Goal: Task Accomplishment & Management: Manage account settings

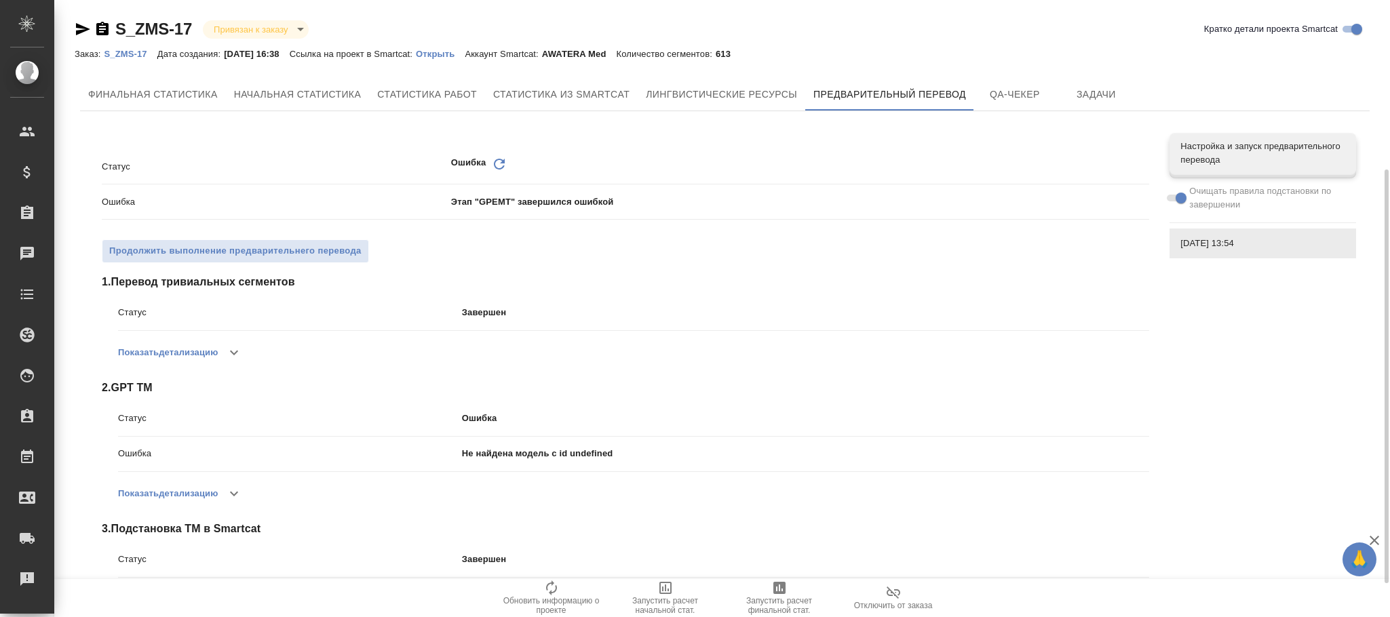
scroll to position [305, 0]
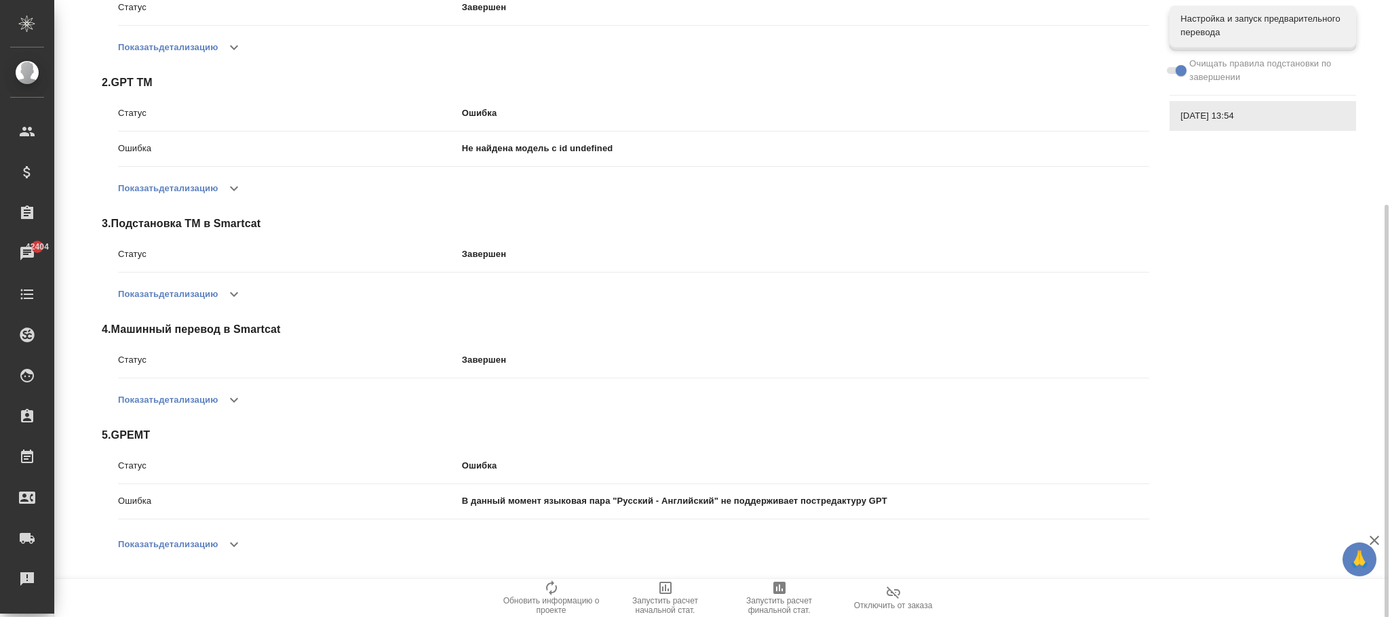
click at [201, 176] on button "Показать детализацию" at bounding box center [168, 188] width 100 height 33
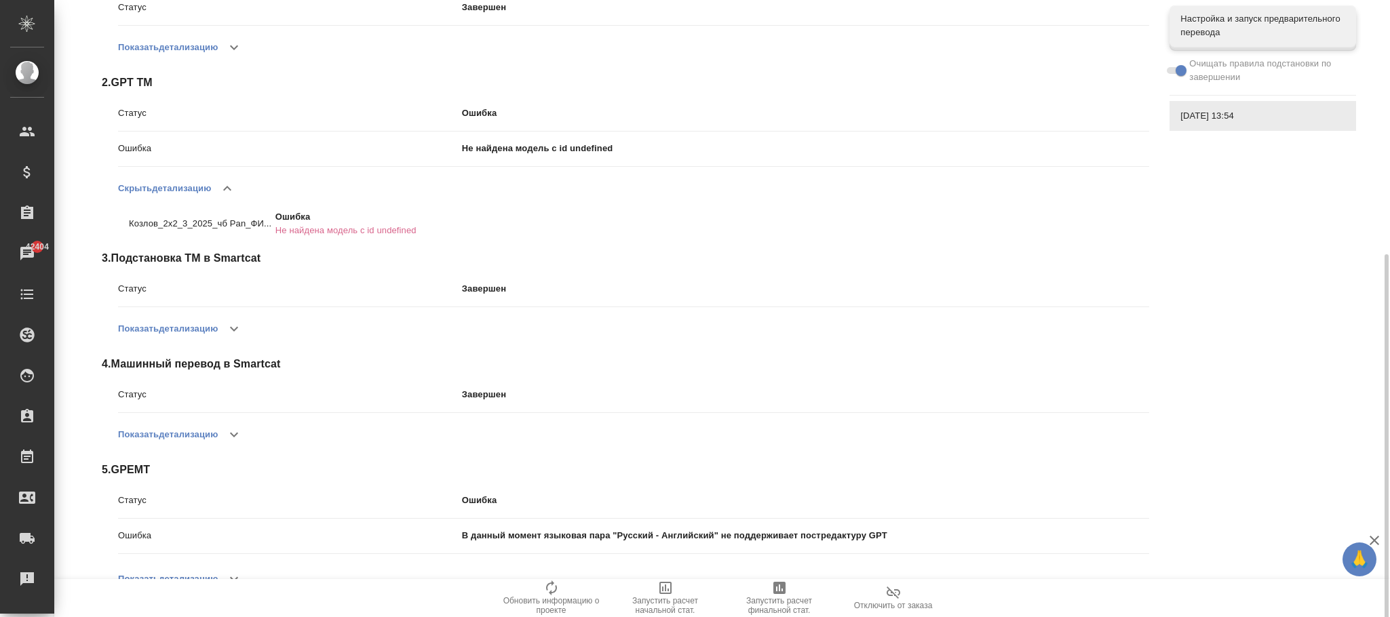
scroll to position [340, 0]
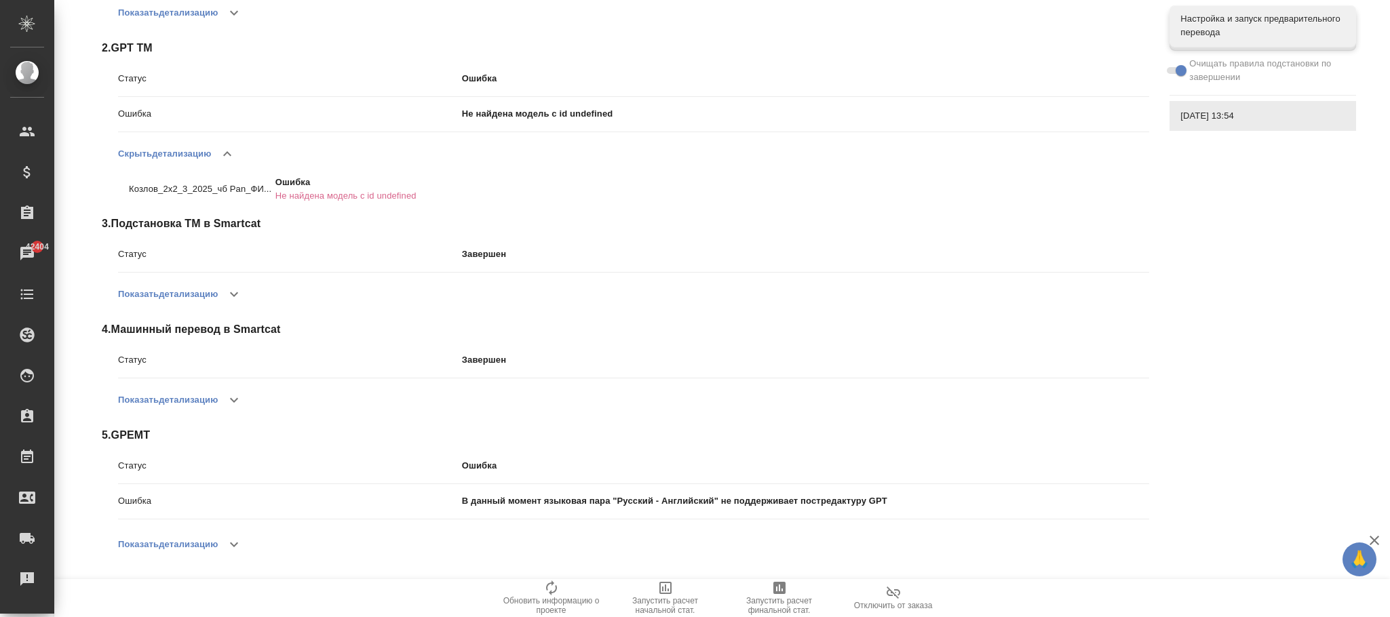
click at [212, 541] on button "Показать детализацию" at bounding box center [168, 544] width 100 height 33
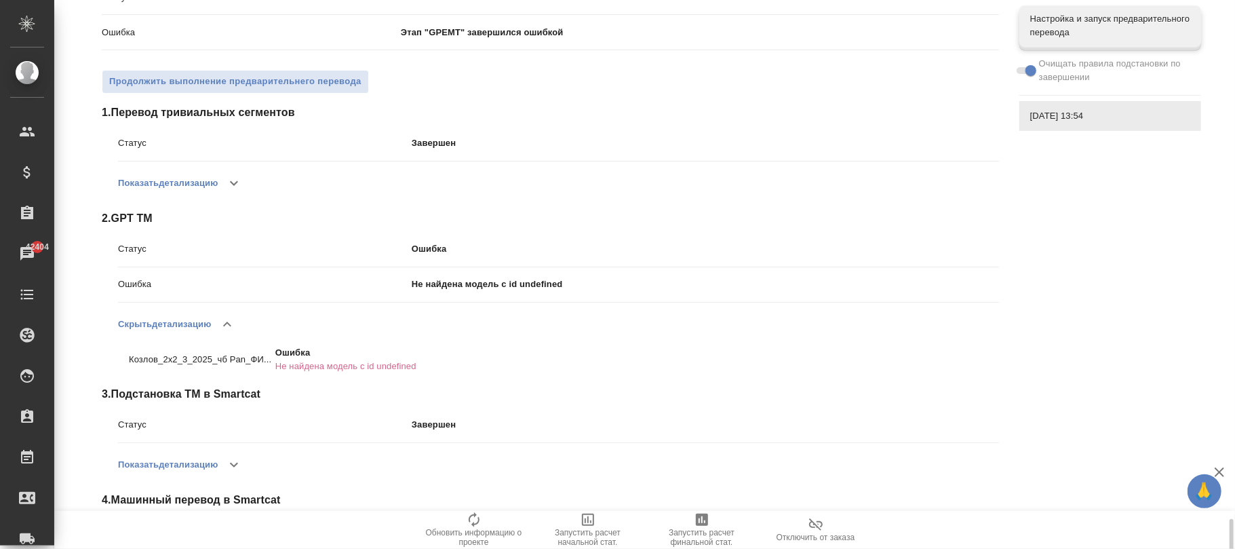
scroll to position [443, 0]
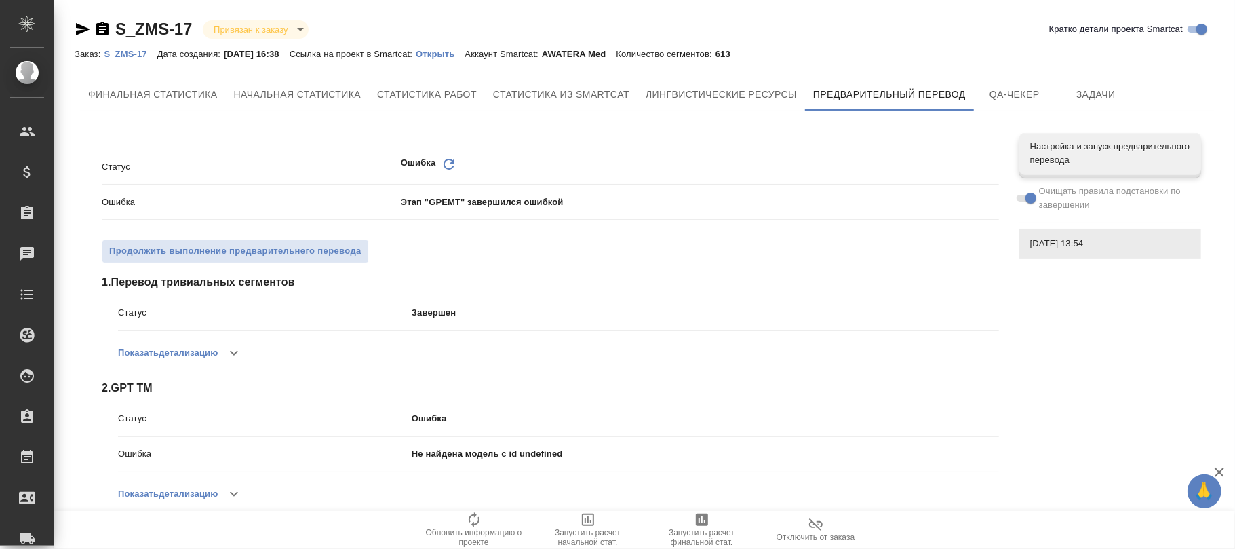
click at [123, 50] on p "S_ZMS-17" at bounding box center [130, 54] width 53 height 10
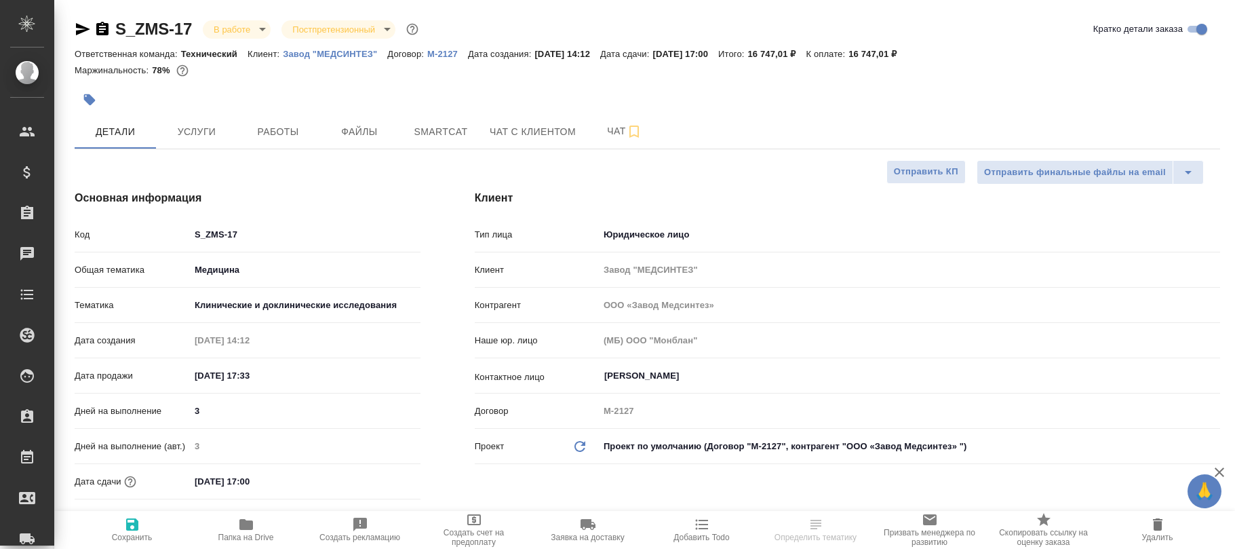
select select "RU"
type input "ООО «Завод Медсинтез»"
type textarea "x"
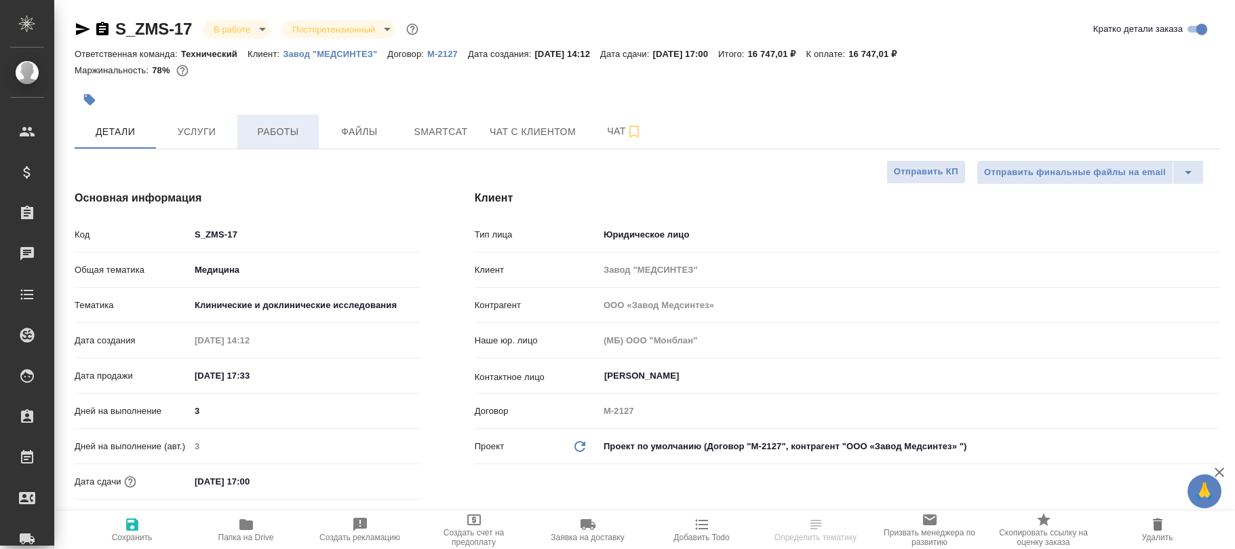
click at [269, 131] on span "Работы" at bounding box center [278, 131] width 65 height 17
type input "Сергеева Анастасия"
type input "Каирова Бэлла"
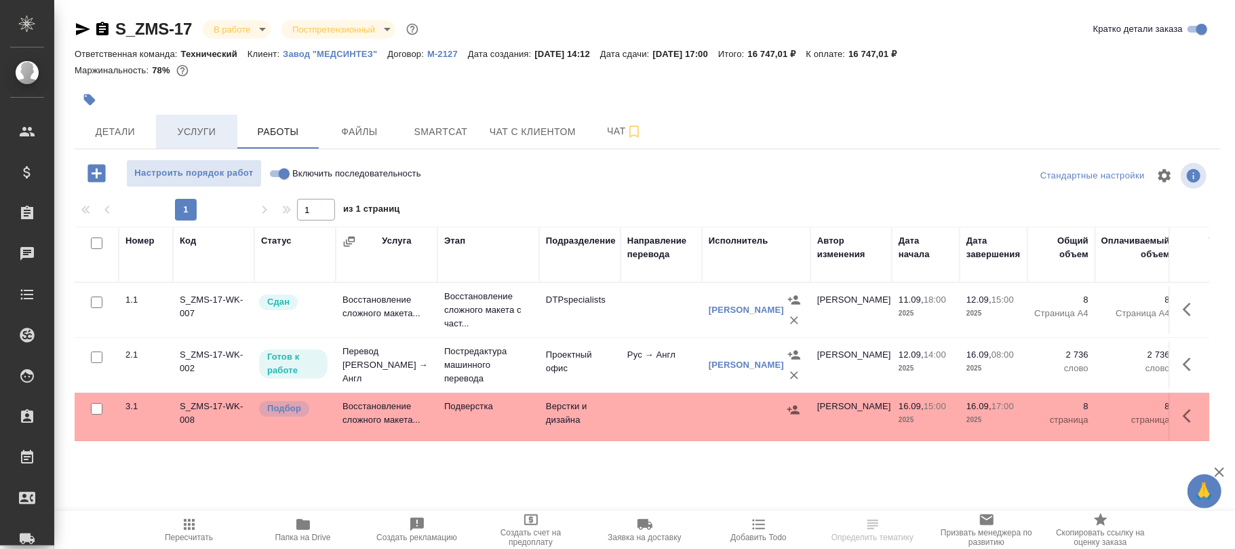
click at [160, 121] on button "Услуги" at bounding box center [196, 132] width 81 height 34
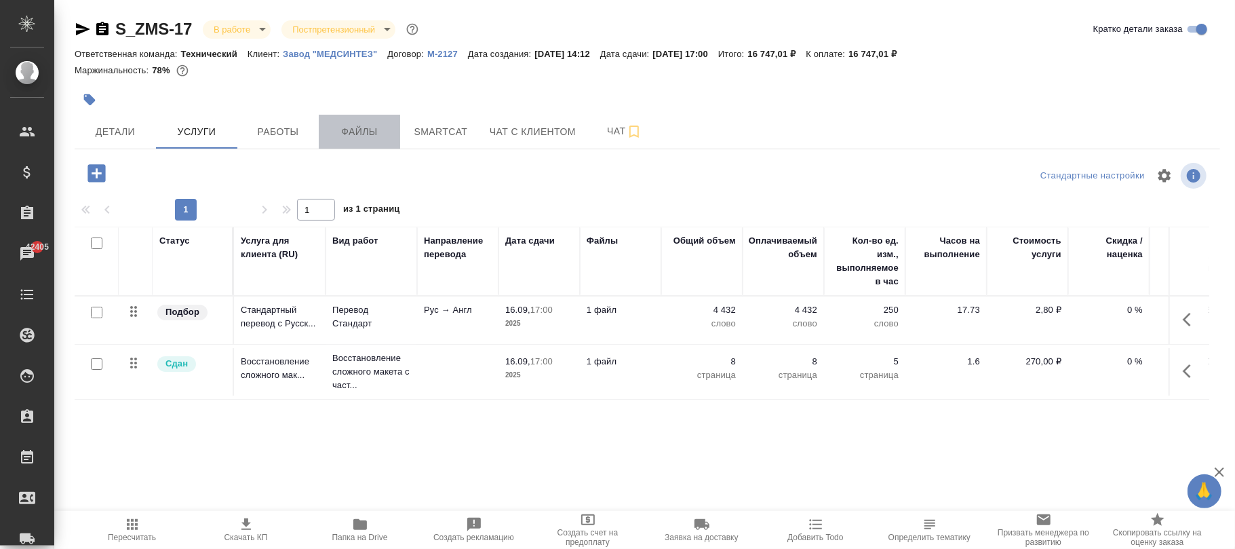
click at [353, 129] on span "Файлы" at bounding box center [359, 131] width 65 height 17
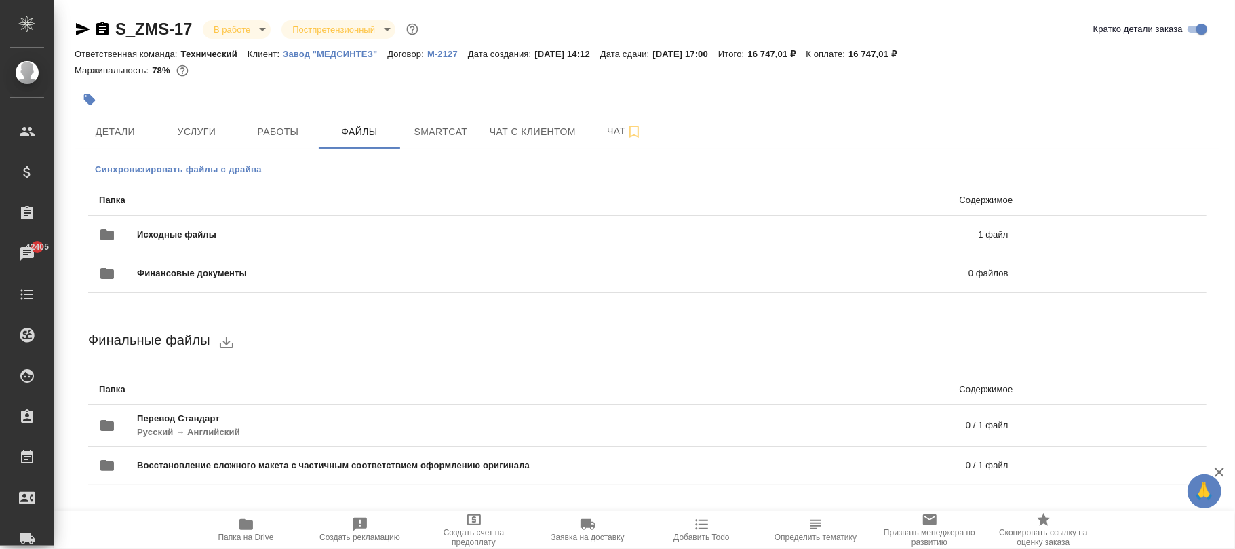
click at [144, 176] on span "Синхронизировать файлы с драйва" at bounding box center [178, 170] width 167 height 14
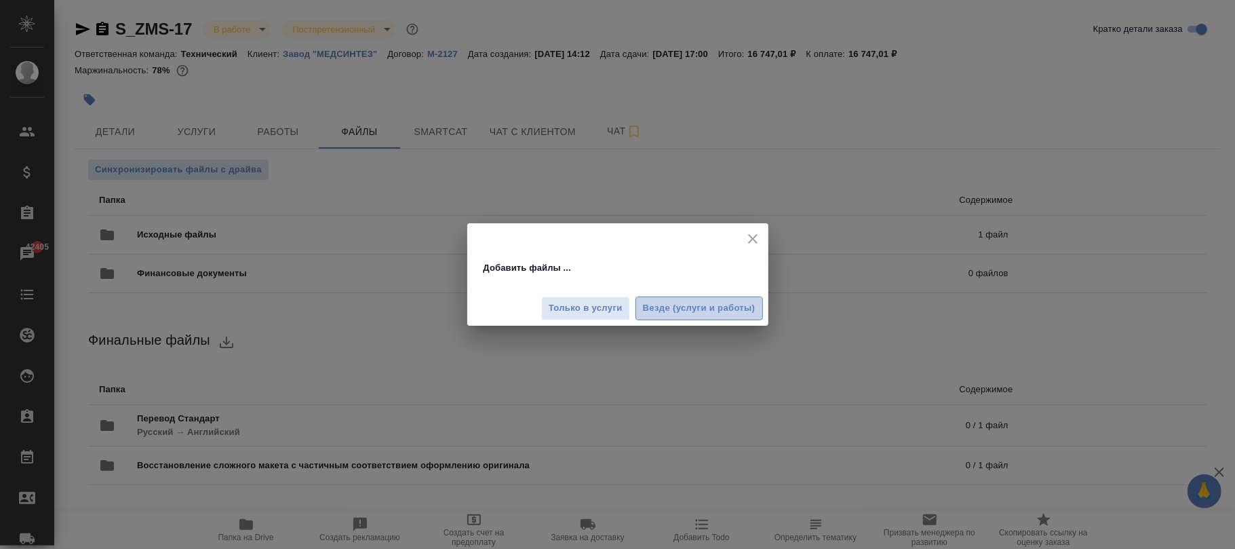
click at [701, 309] on span "Везде (услуги и работы)" at bounding box center [699, 309] width 113 height 16
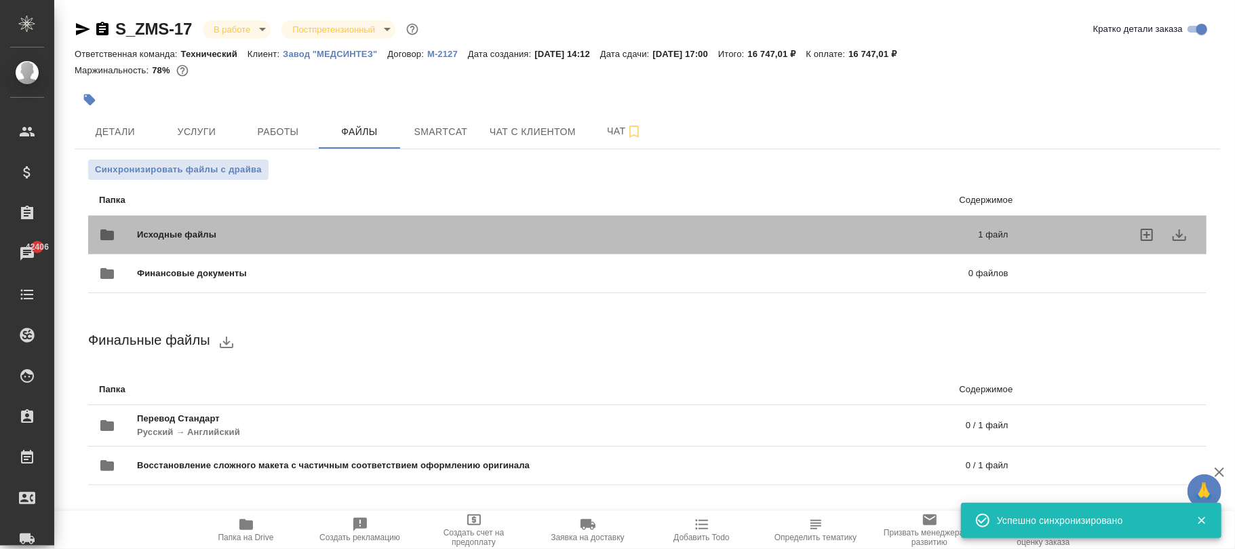
click at [199, 233] on span "Исходные файлы" at bounding box center [367, 235] width 461 height 14
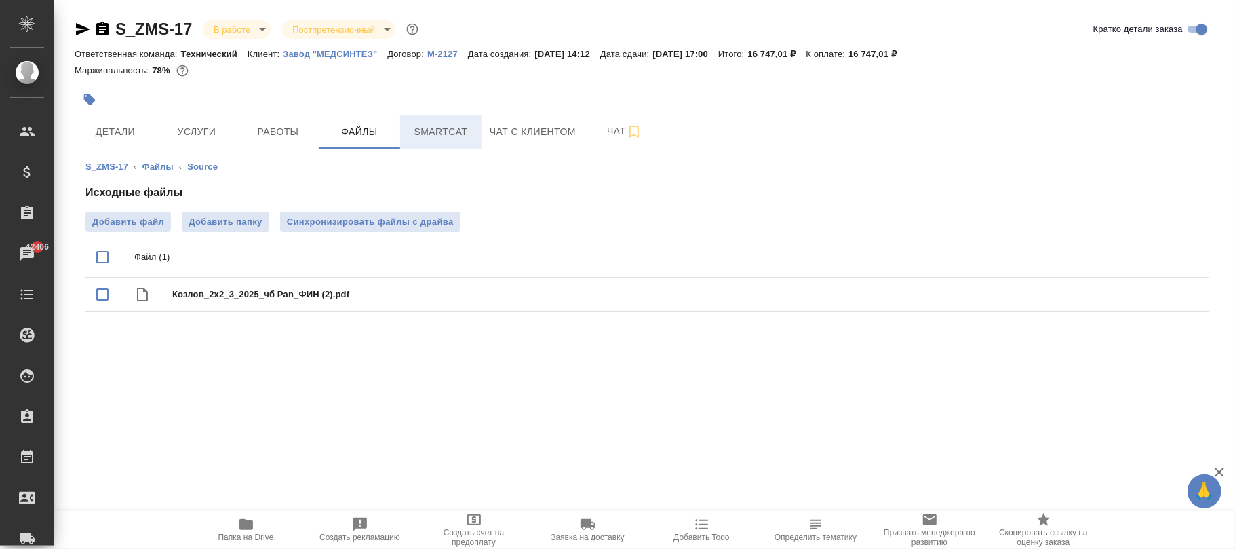
click at [461, 133] on span "Smartcat" at bounding box center [440, 131] width 65 height 17
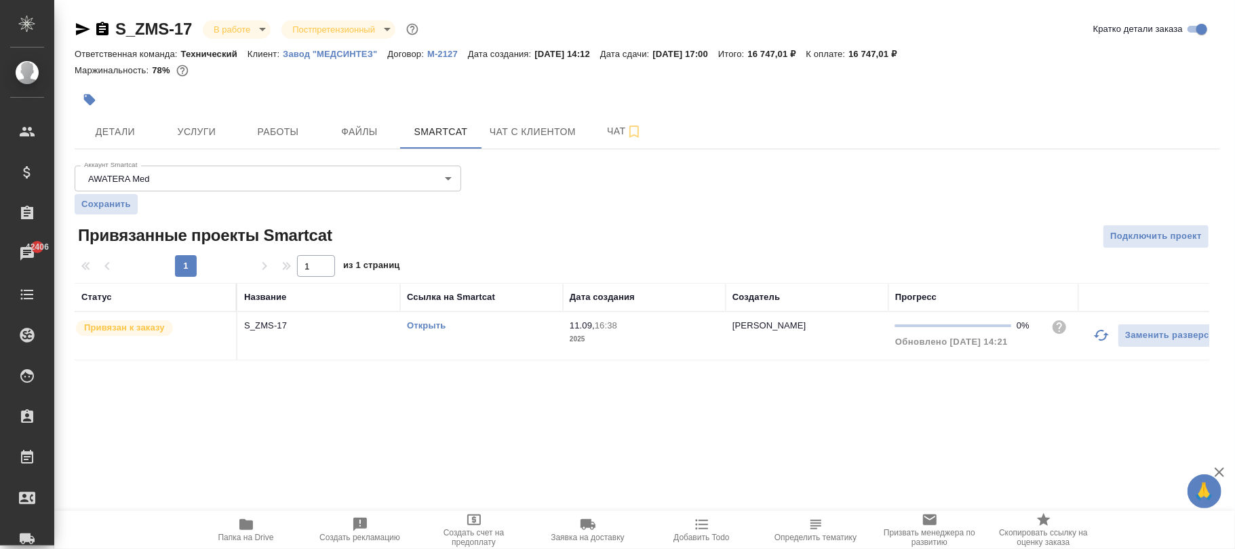
click at [518, 332] on div "Открыть" at bounding box center [481, 326] width 149 height 14
click at [351, 129] on span "Файлы" at bounding box center [359, 131] width 65 height 17
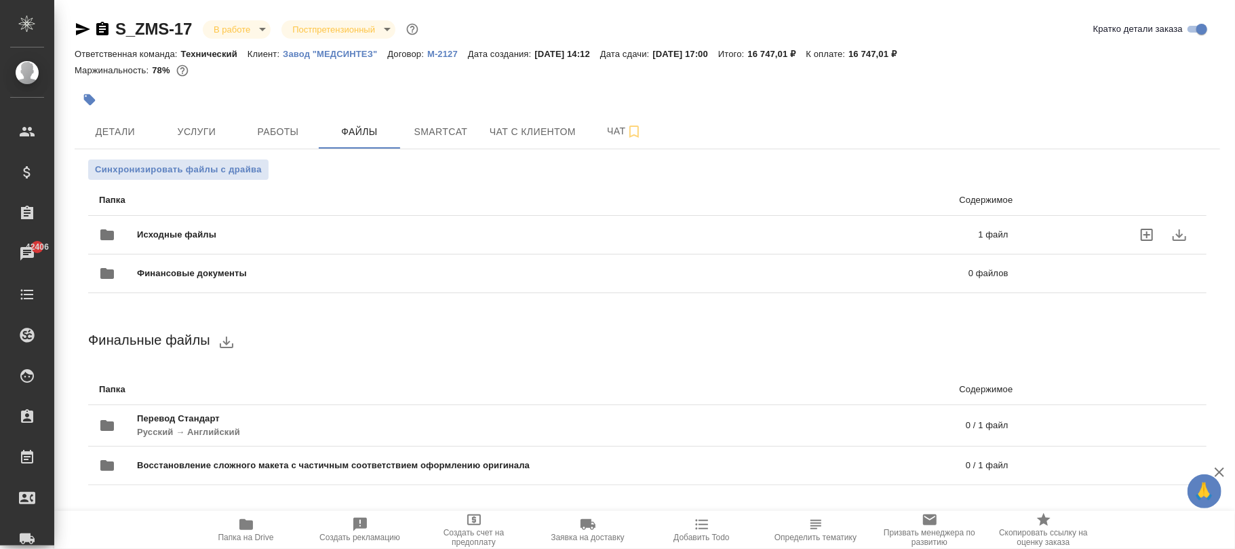
click at [159, 237] on span "Исходные файлы" at bounding box center [367, 235] width 461 height 14
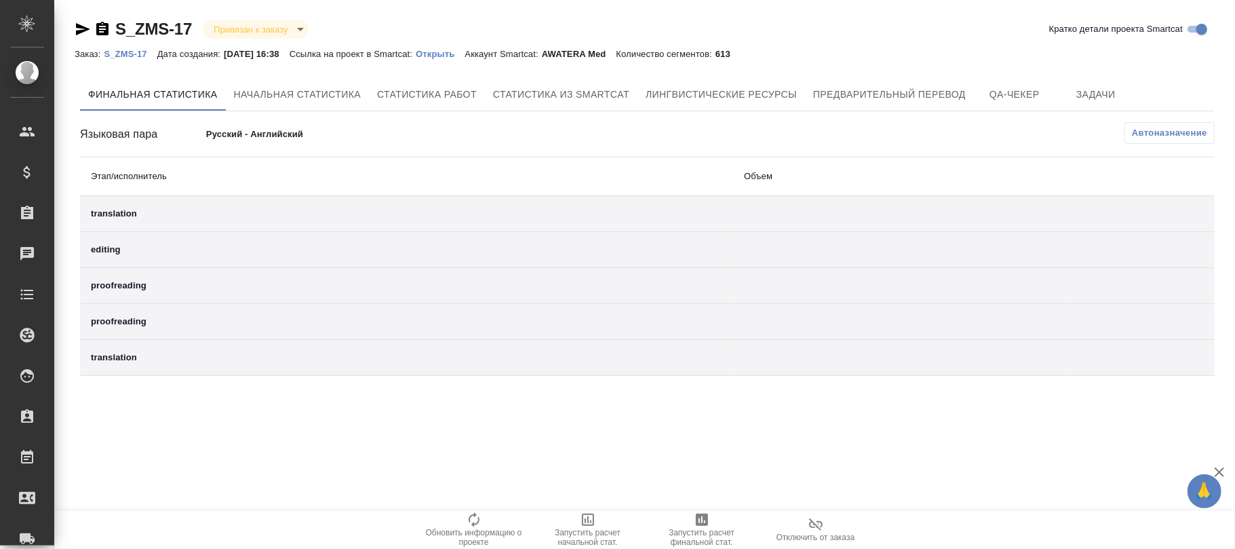
click at [1160, 139] on button "Автоназначение" at bounding box center [1170, 133] width 90 height 22
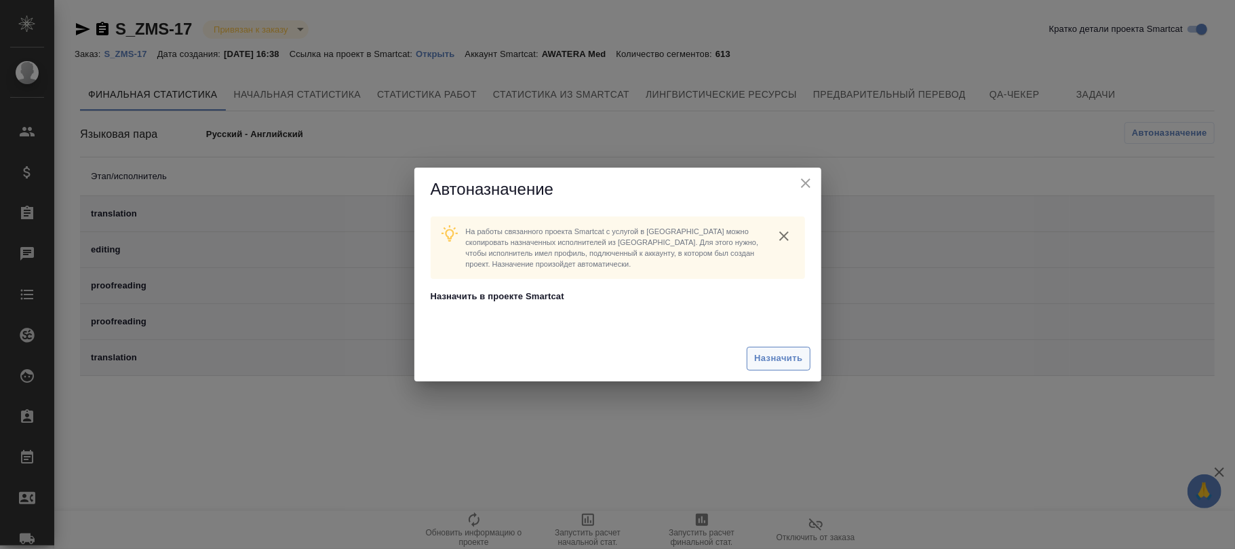
click at [785, 359] on span "Назначить" at bounding box center [778, 359] width 48 height 16
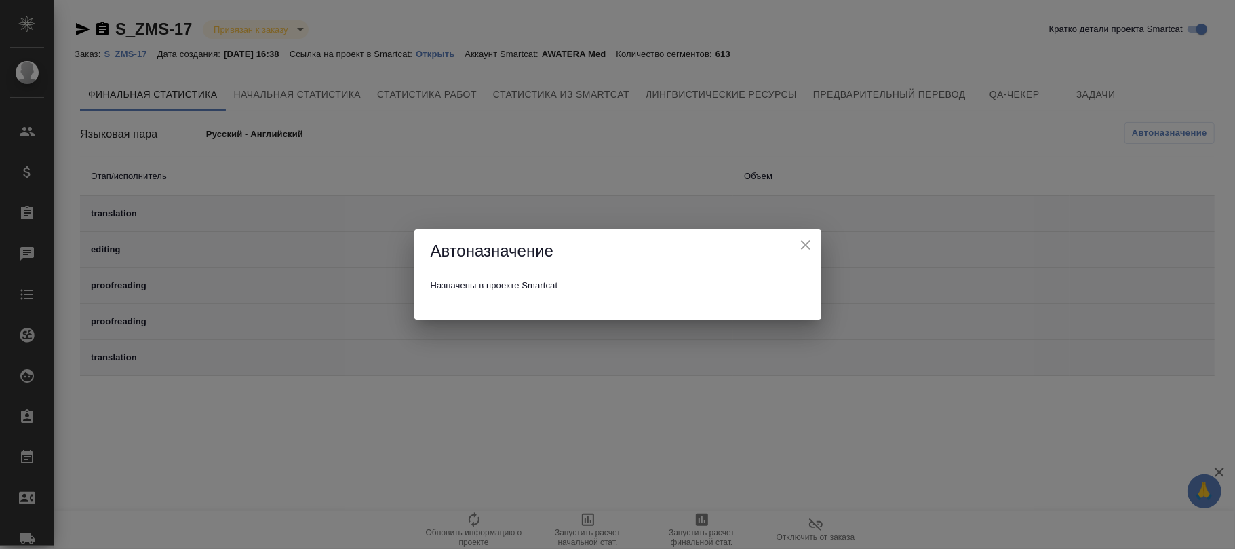
click at [809, 240] on icon "close" at bounding box center [806, 245] width 16 height 16
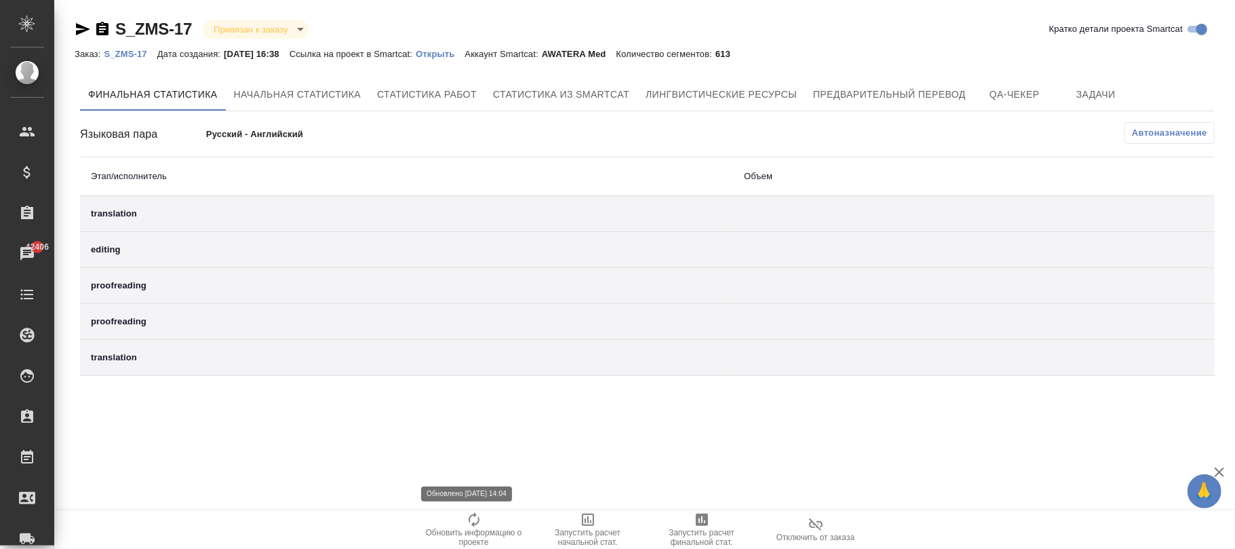
click at [476, 521] on icon "button" at bounding box center [474, 520] width 16 height 16
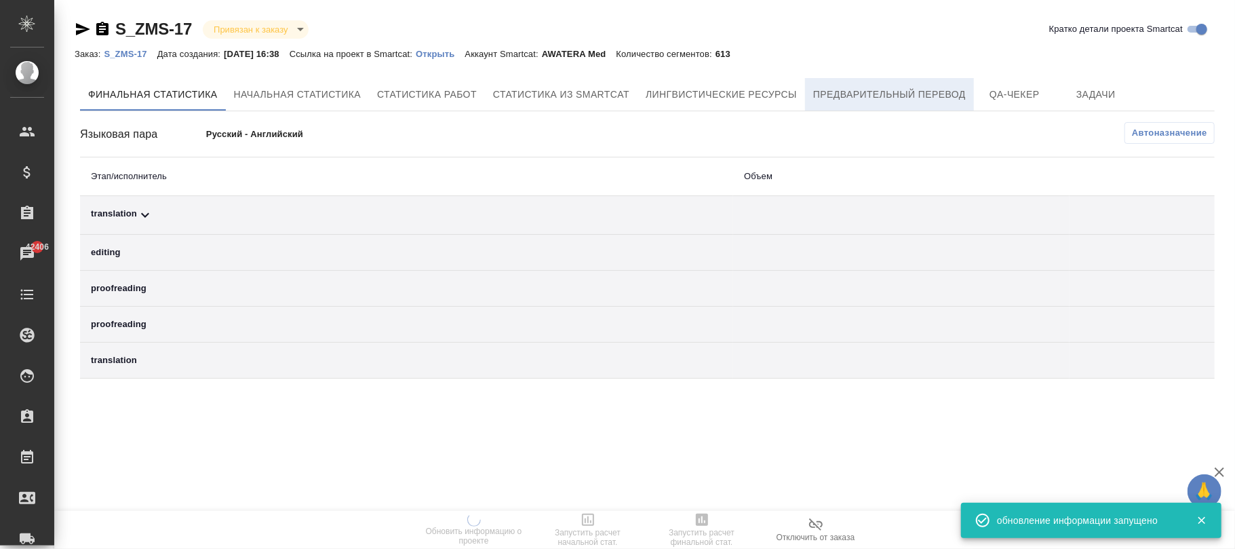
click at [921, 92] on span "Предварительный перевод" at bounding box center [889, 94] width 153 height 17
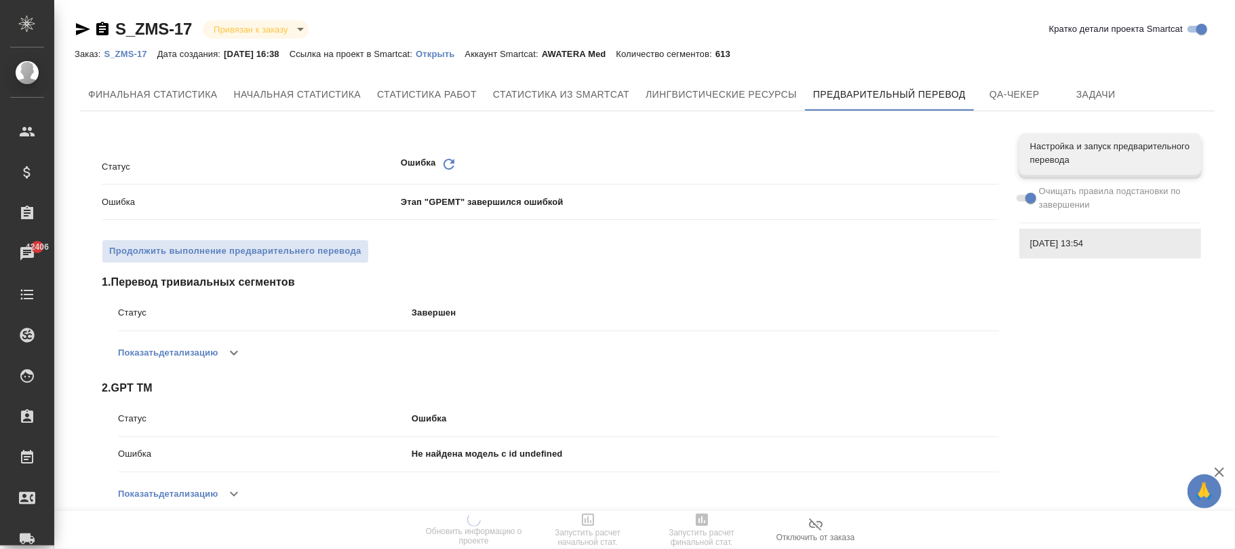
click at [448, 163] on icon "Обновить" at bounding box center [449, 164] width 16 height 16
click at [240, 256] on span "Продолжить выполнение предварительнего перевода" at bounding box center [235, 252] width 252 height 16
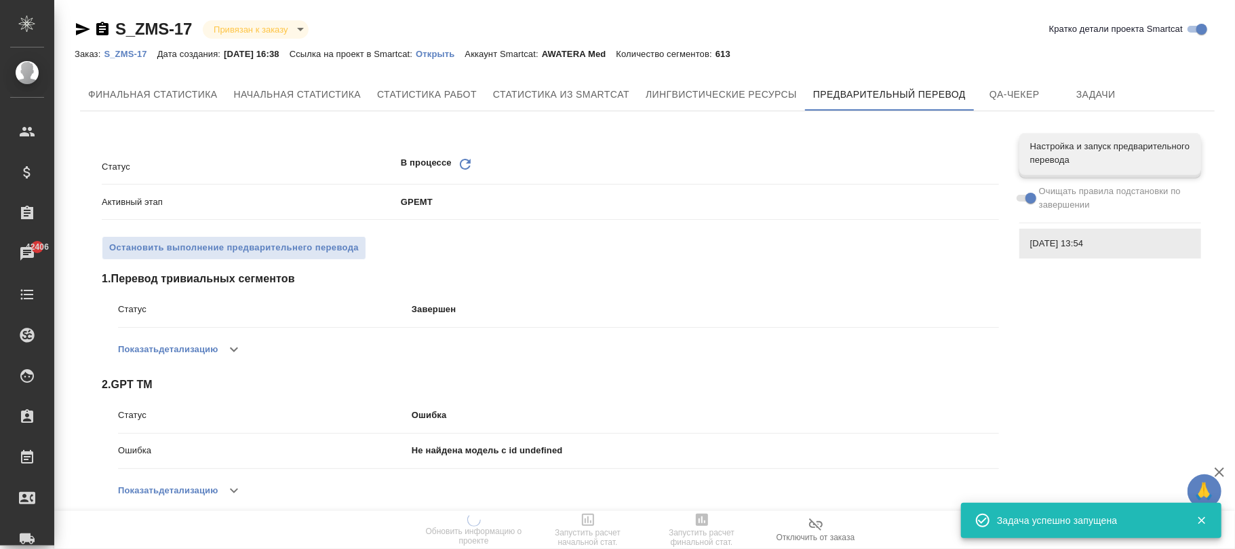
scroll to position [271, 0]
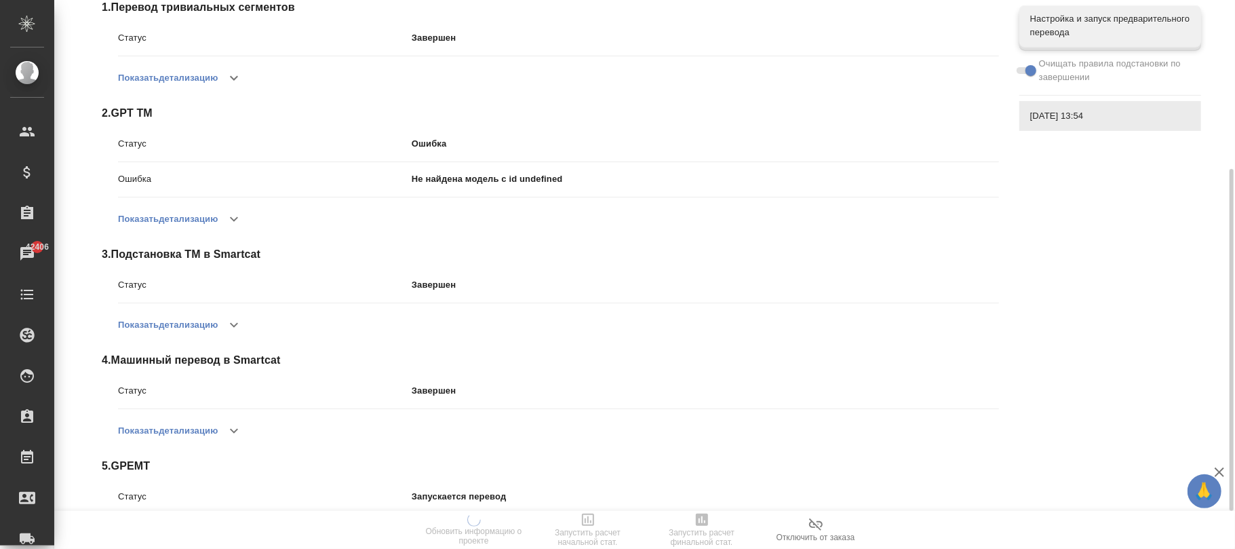
click at [213, 220] on button "Показать детализацию" at bounding box center [168, 219] width 100 height 33
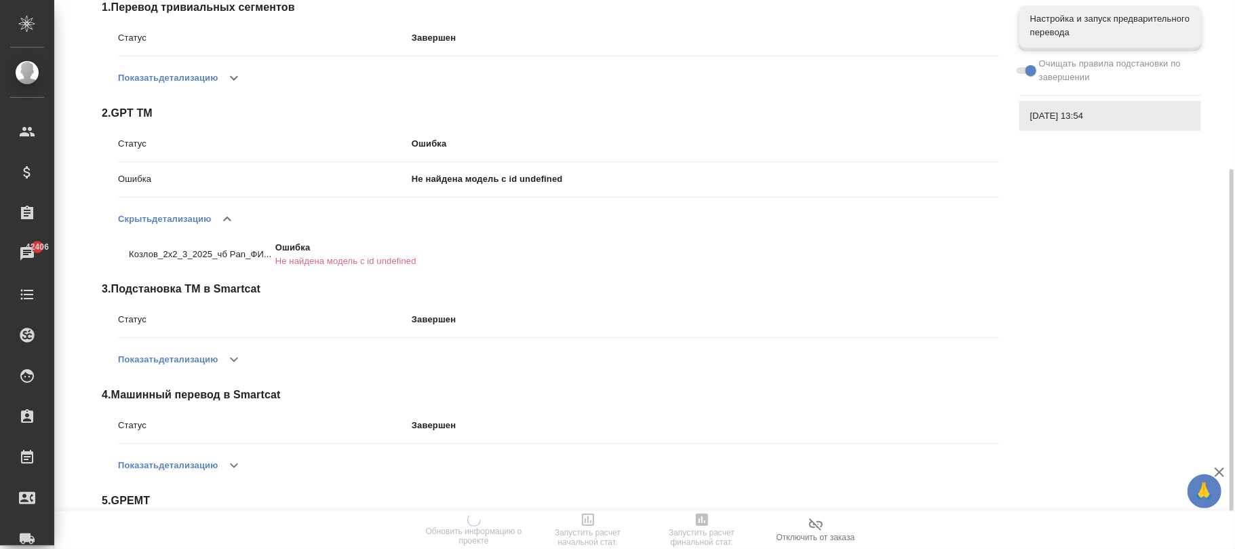
scroll to position [0, 0]
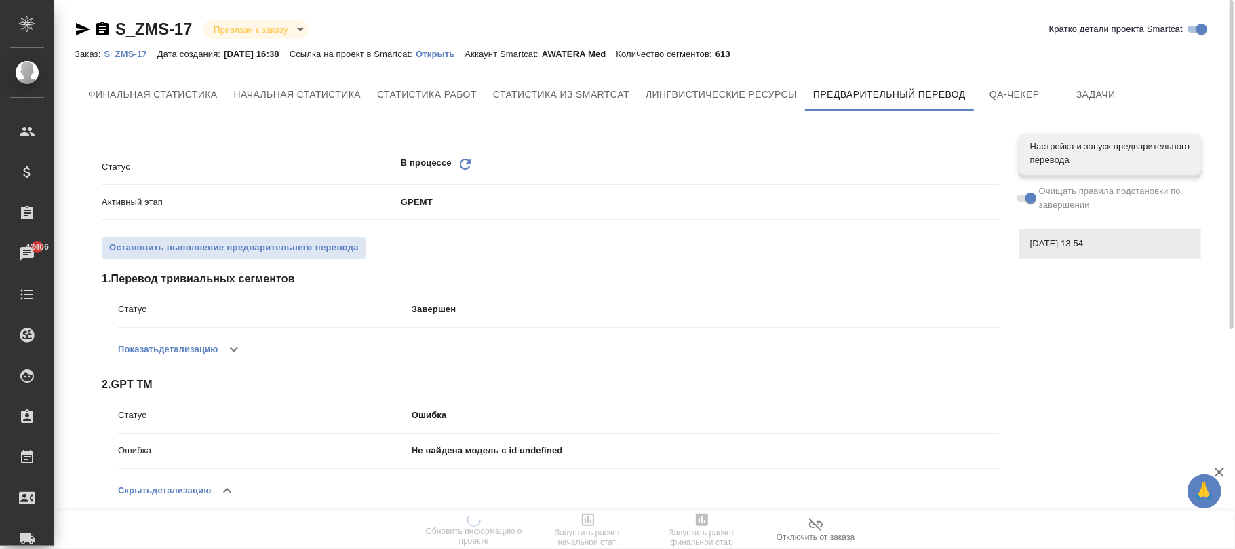
click at [459, 55] on p "Открыть" at bounding box center [440, 54] width 49 height 10
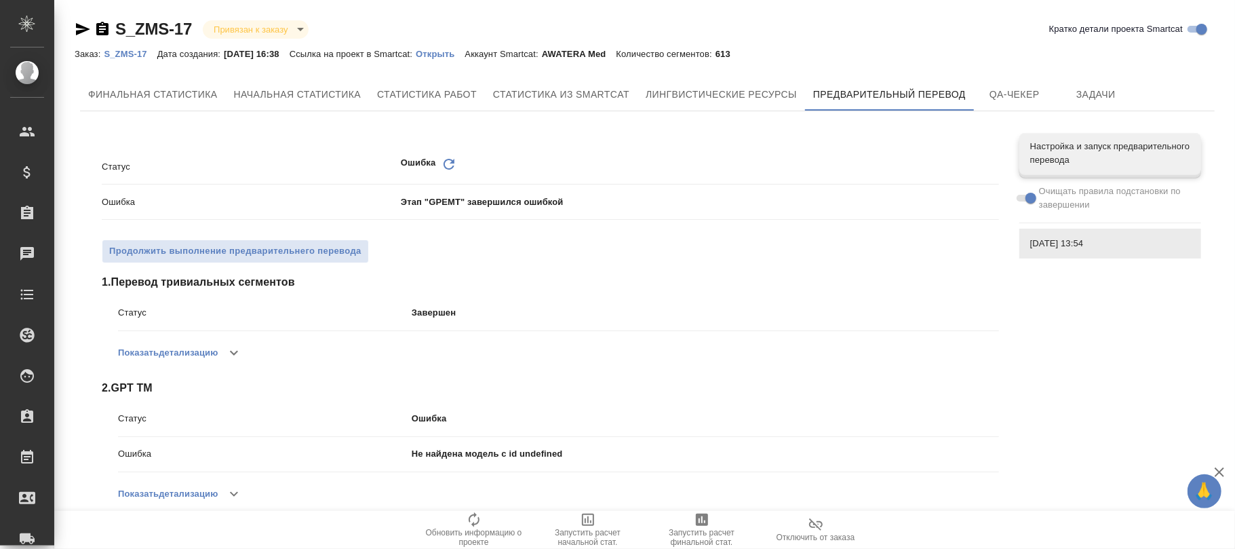
scroll to position [180, 0]
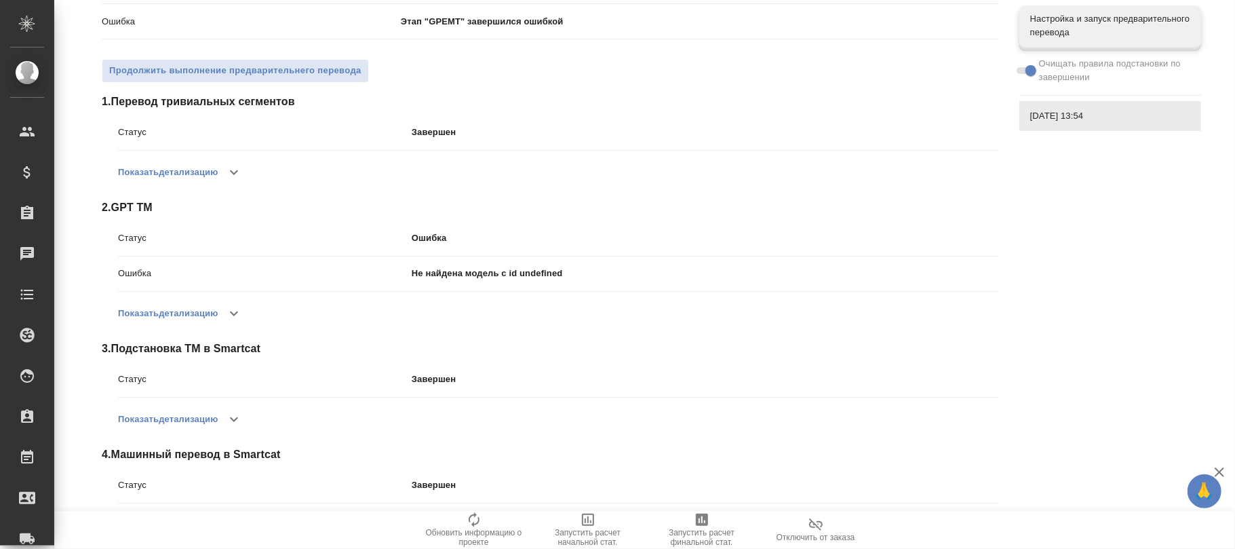
click at [202, 315] on button "Показать детализацию" at bounding box center [168, 313] width 100 height 33
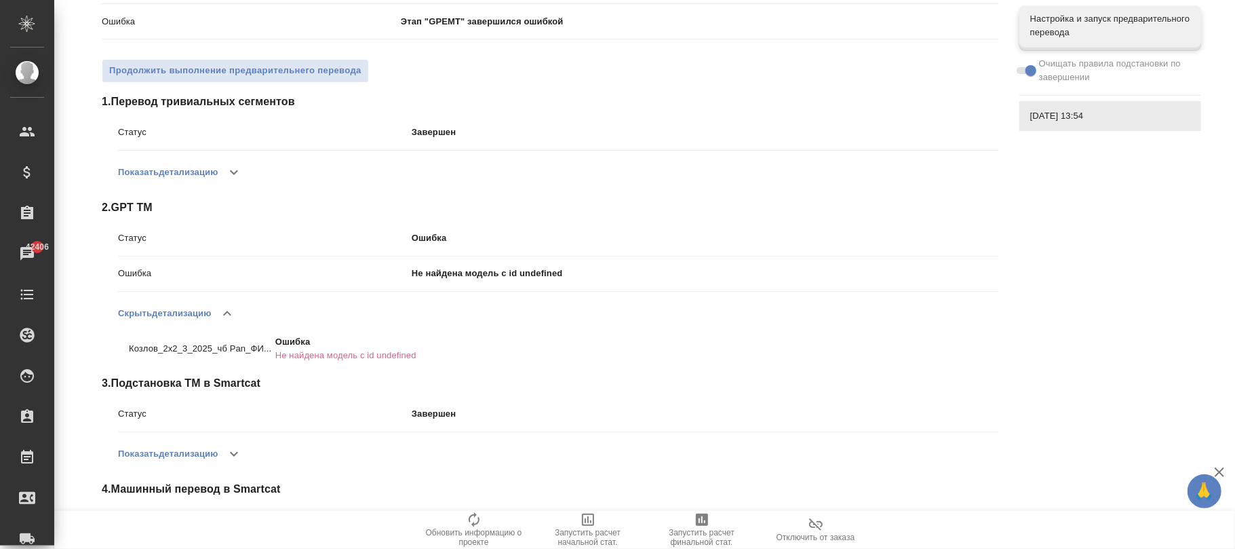
click at [186, 169] on button "Показать детализацию" at bounding box center [168, 172] width 100 height 33
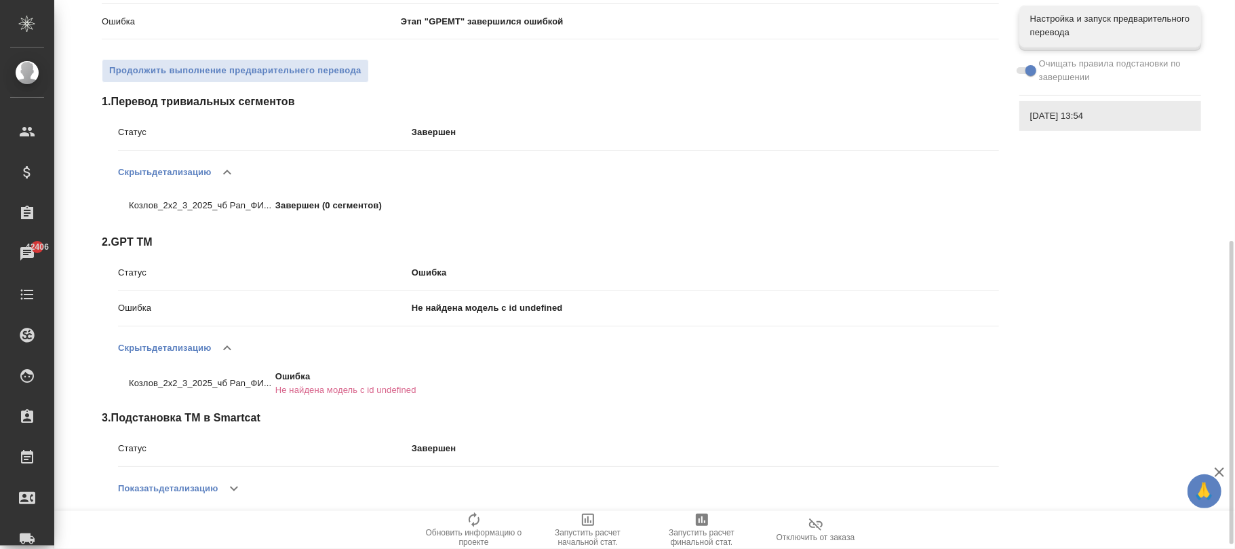
scroll to position [362, 0]
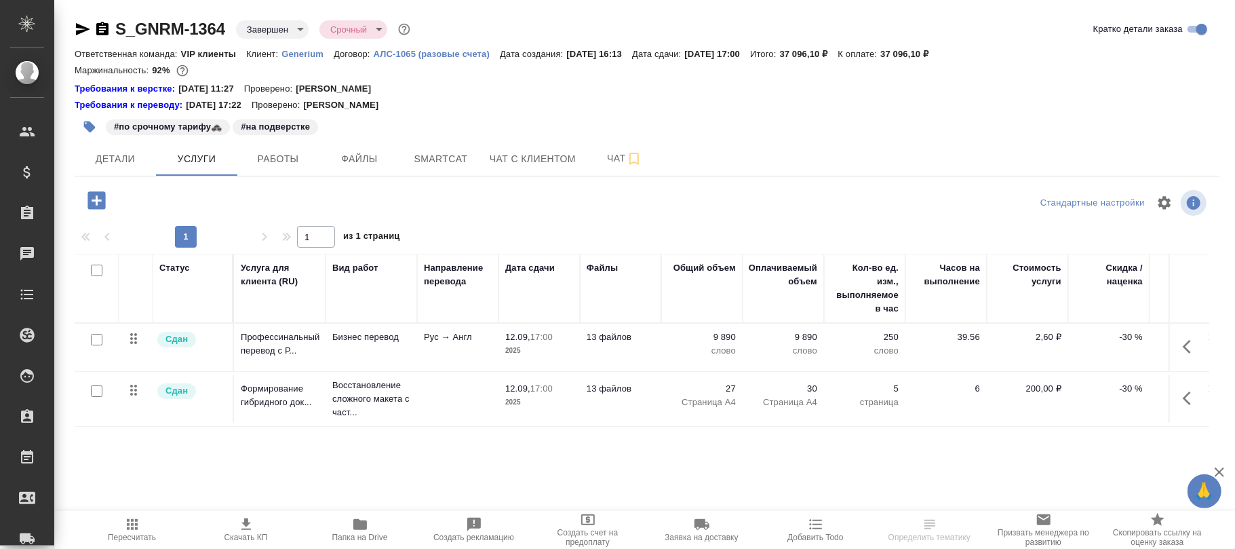
click at [274, 28] on body "🙏 .cls-1 fill:#fff; AWATERA [PERSON_NAME]fokina Клиенты Спецификации Заказы Чат…" at bounding box center [617, 274] width 1235 height 549
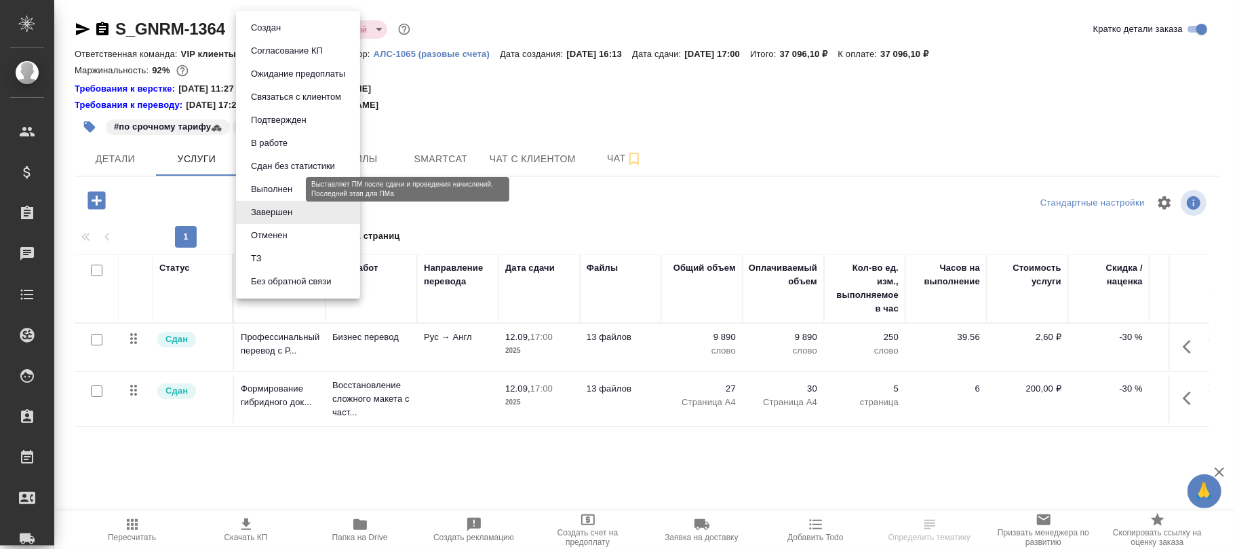
click at [271, 185] on button "Выполнен" at bounding box center [272, 189] width 50 height 15
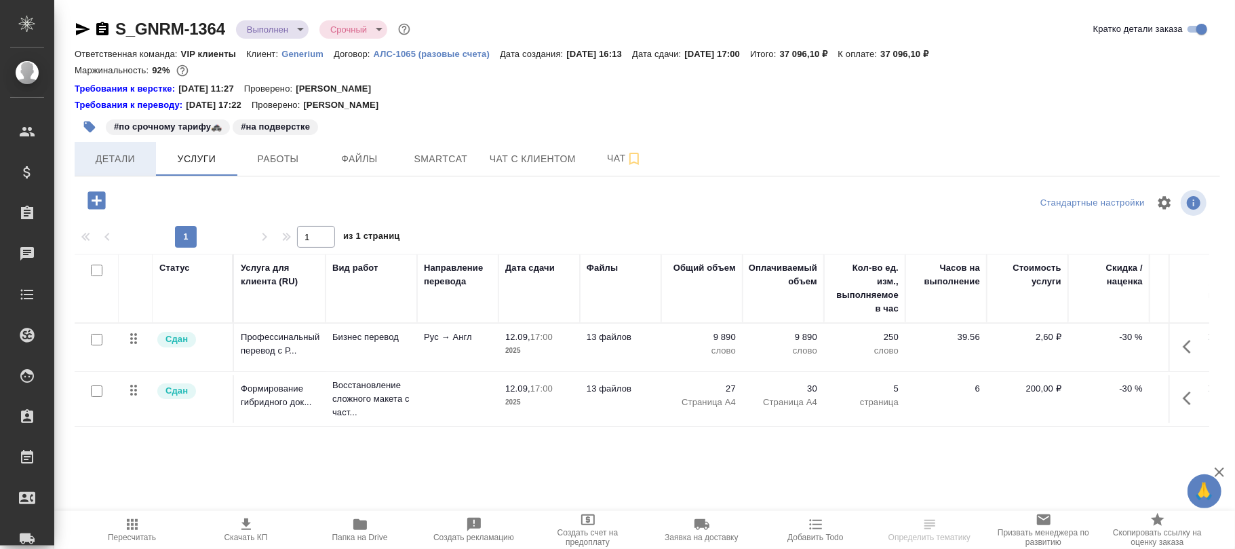
click at [125, 161] on span "Детали" at bounding box center [115, 159] width 65 height 17
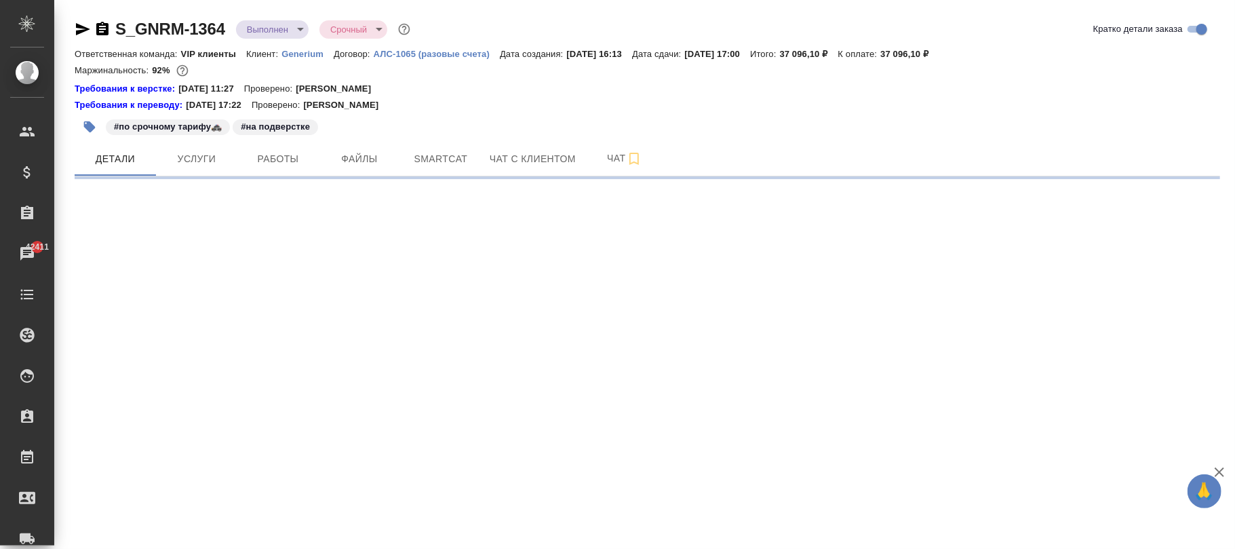
select select "RU"
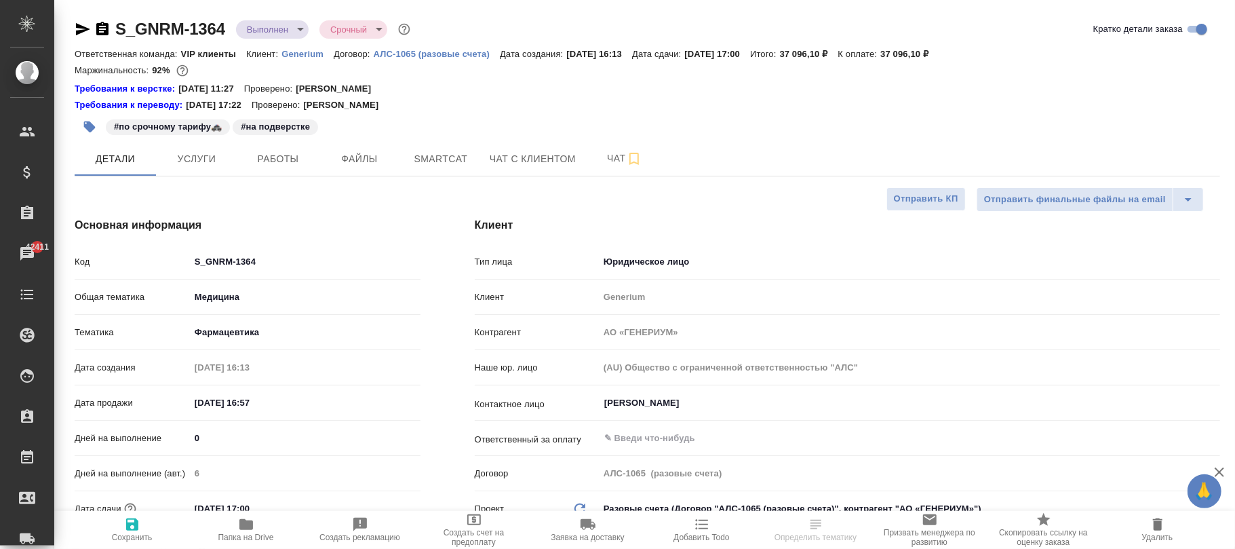
type textarea "x"
click at [136, 533] on span "Сохранить" at bounding box center [132, 537] width 41 height 9
type textarea "x"
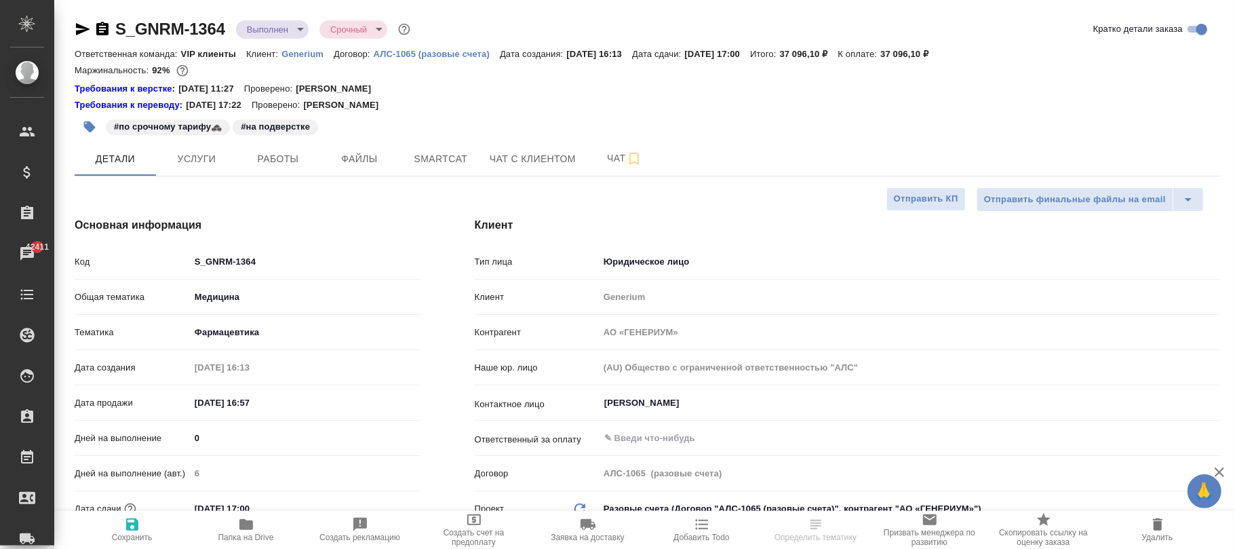
type textarea "x"
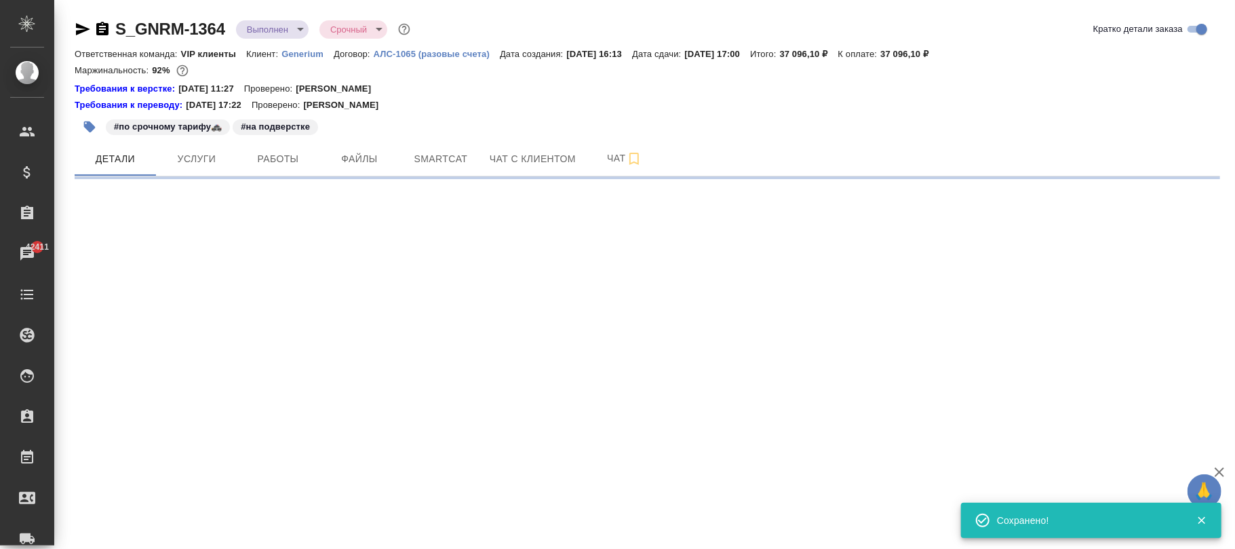
select select "RU"
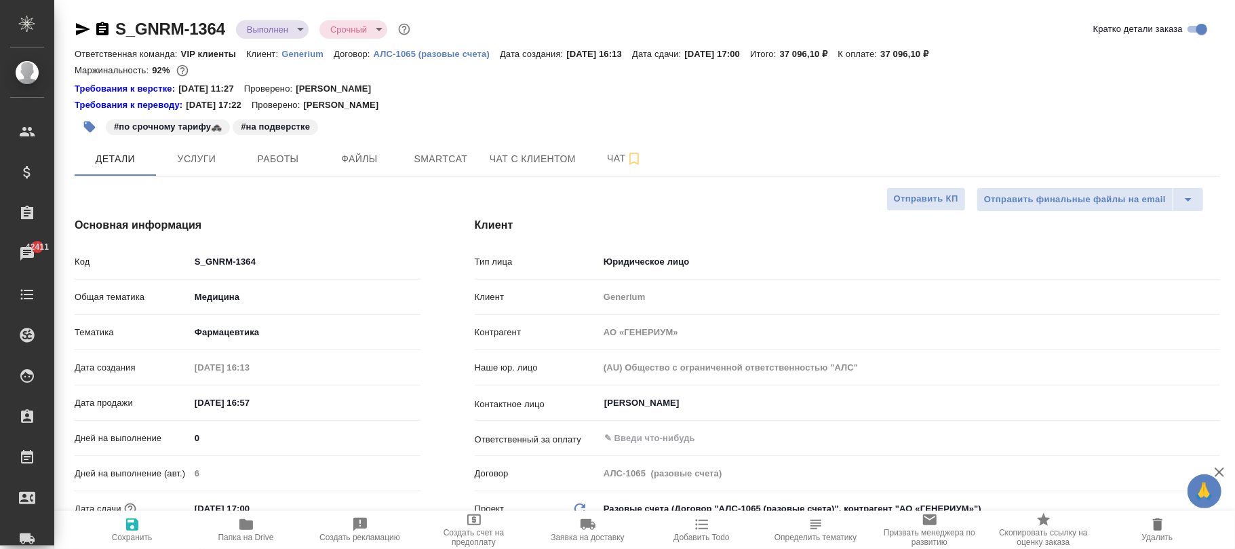
type textarea "x"
drag, startPoint x: 201, startPoint y: 156, endPoint x: 462, endPoint y: 533, distance: 458.2
click at [201, 161] on span "Услуги" at bounding box center [196, 159] width 65 height 17
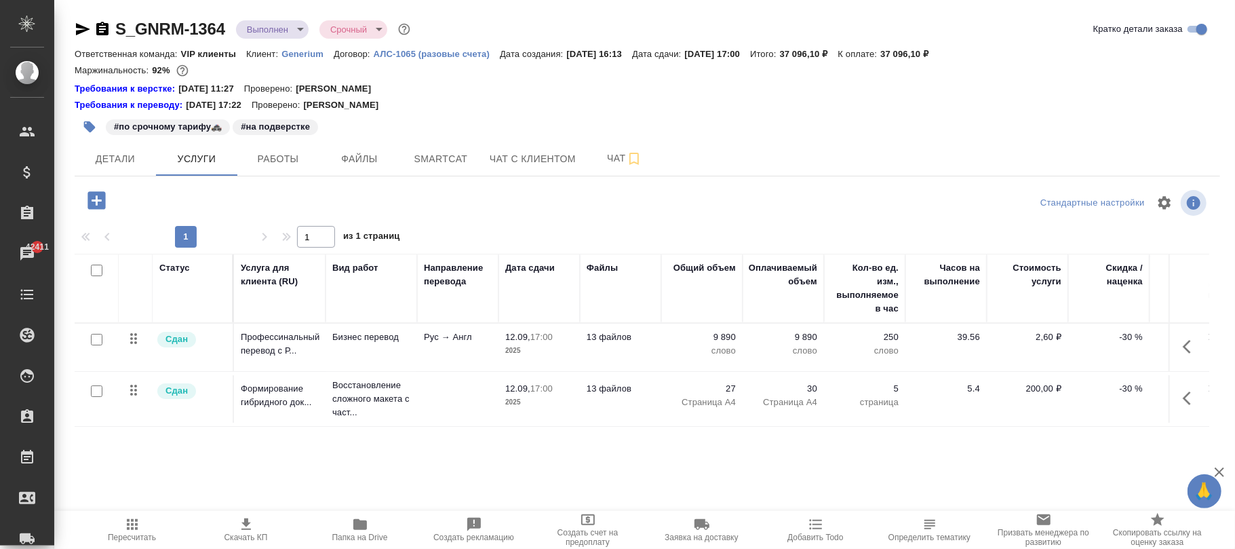
click at [127, 524] on icon "button" at bounding box center [132, 524] width 11 height 11
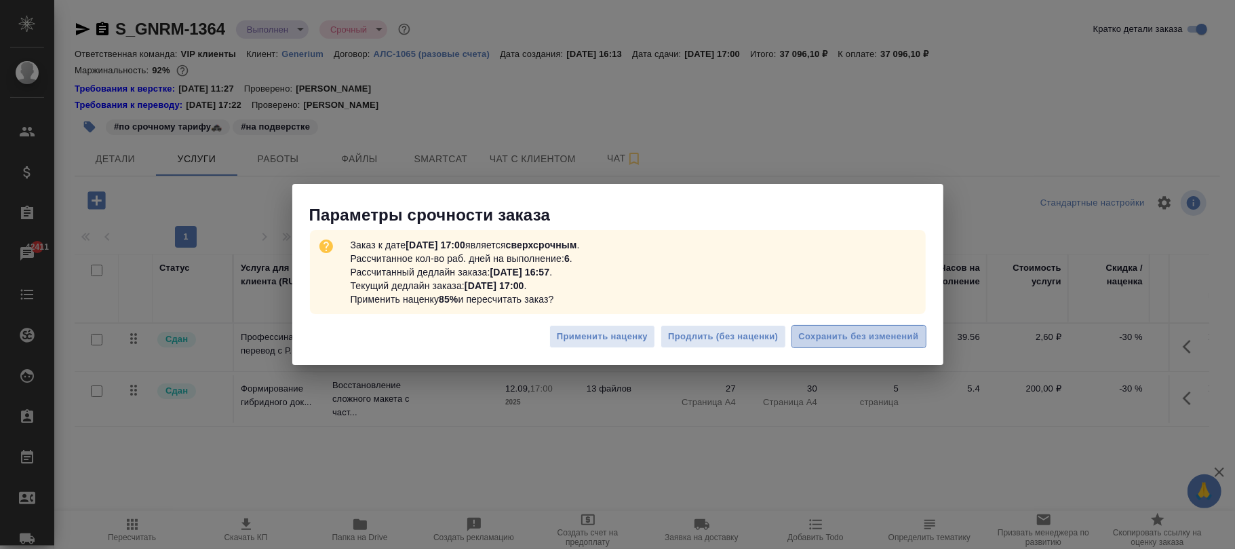
click at [890, 339] on span "Сохранить без изменений" at bounding box center [859, 337] width 120 height 16
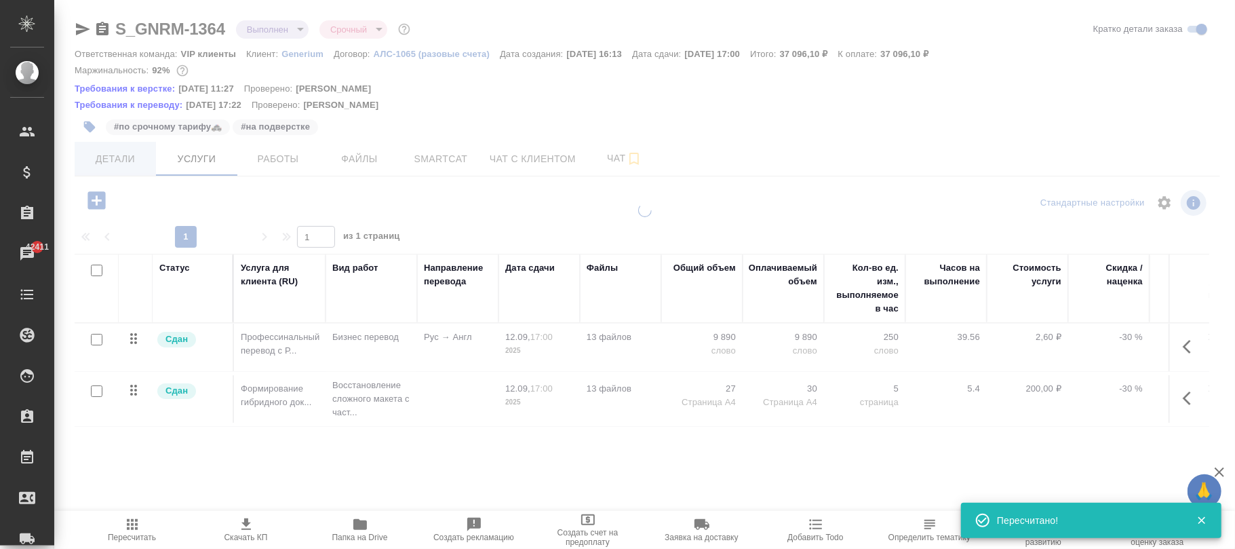
type input "distributed"
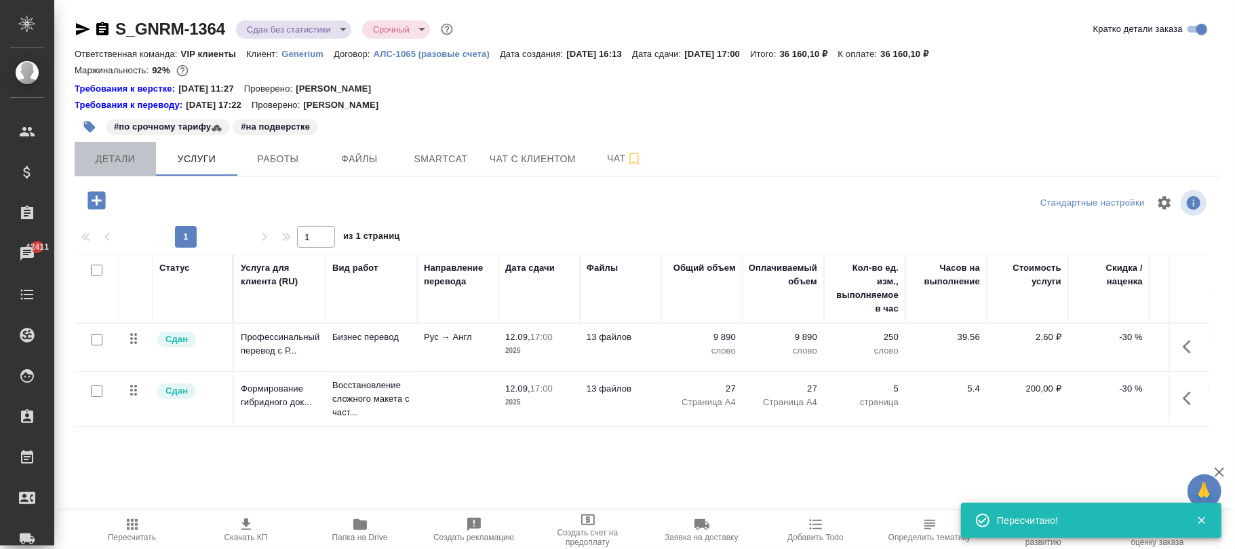
drag, startPoint x: 114, startPoint y: 155, endPoint x: 206, endPoint y: 256, distance: 137.4
click at [117, 161] on span "Детали" at bounding box center [115, 159] width 65 height 17
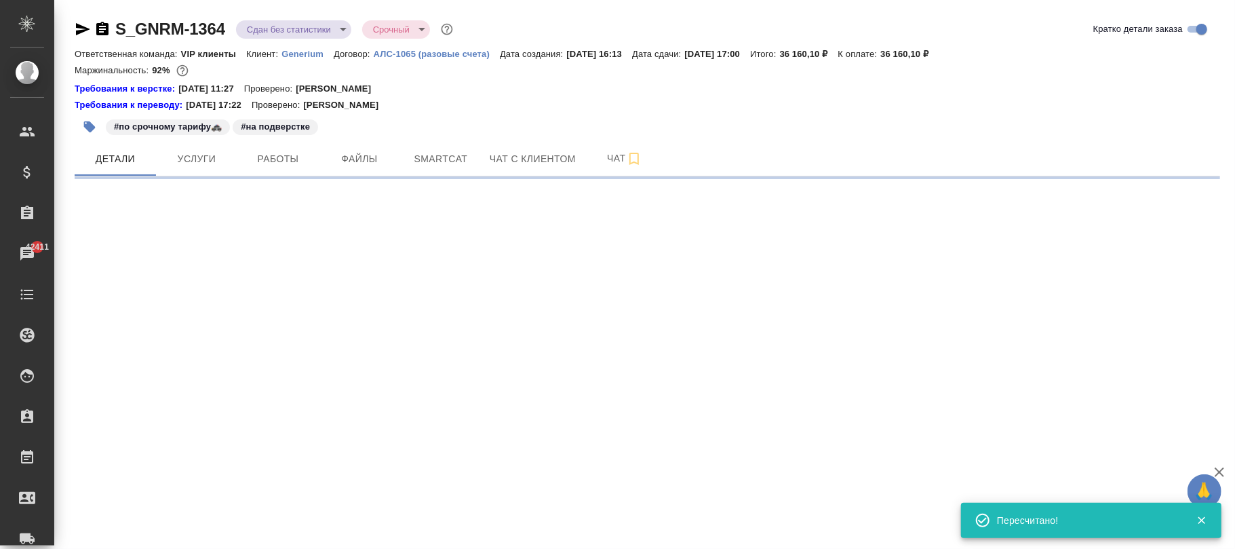
select select "RU"
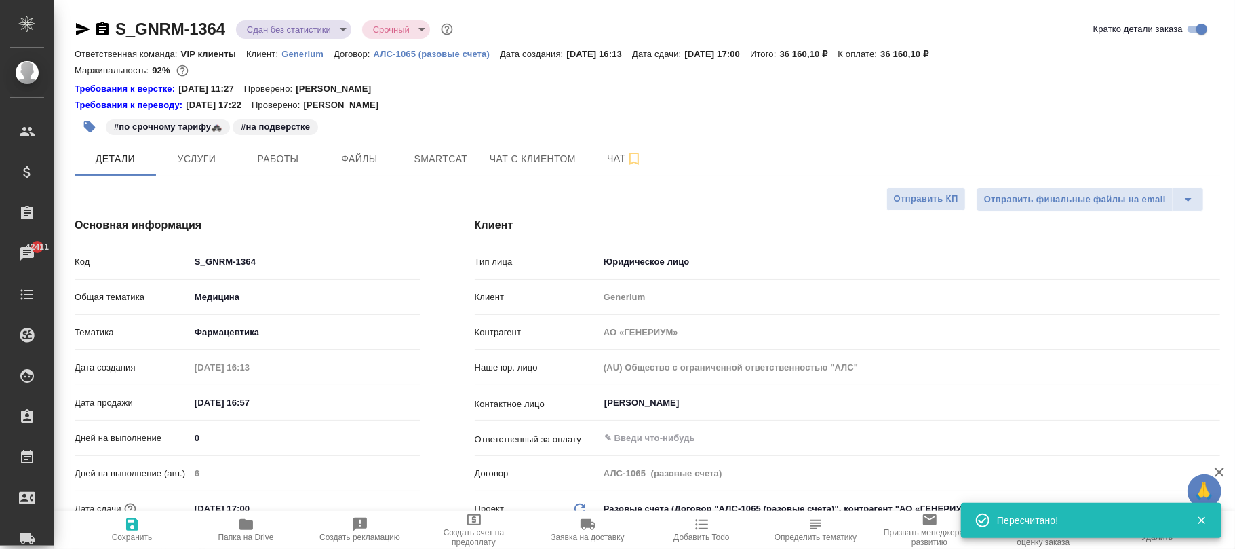
type textarea "x"
click at [136, 524] on icon "button" at bounding box center [132, 524] width 12 height 12
type textarea "x"
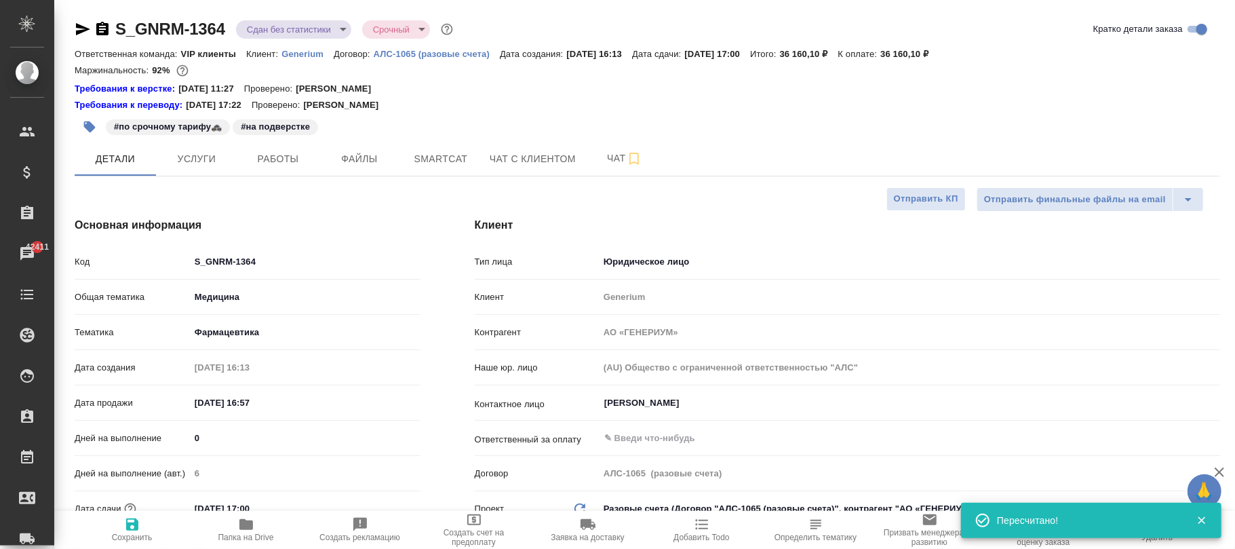
type textarea "x"
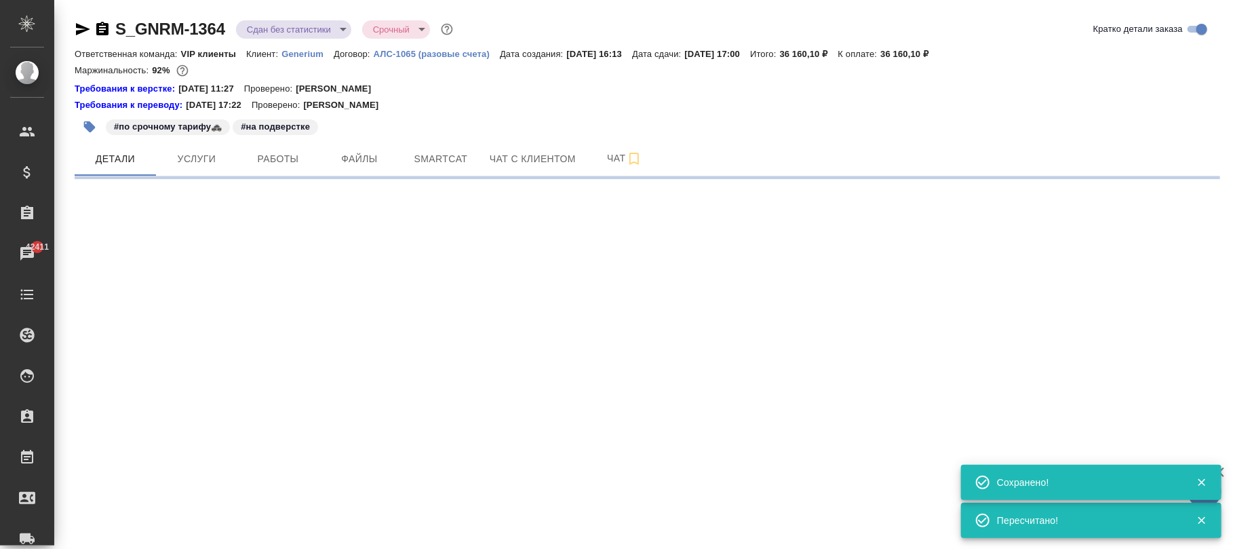
select select "RU"
